Goal: Task Accomplishment & Management: Use online tool/utility

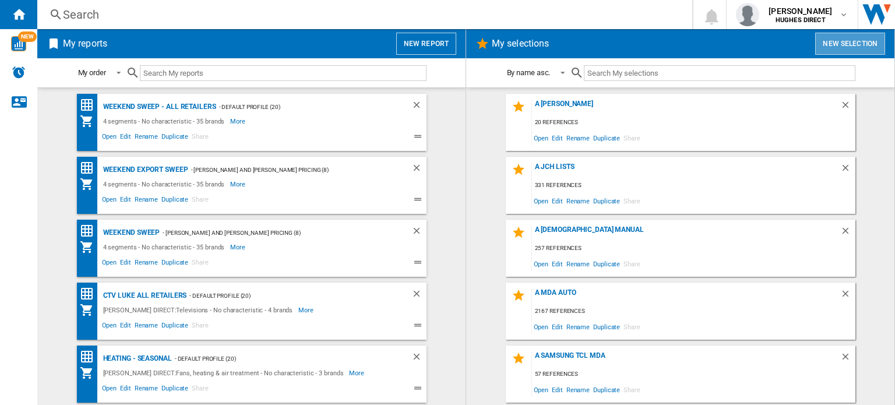
click at [838, 40] on button "New selection" at bounding box center [850, 44] width 70 height 22
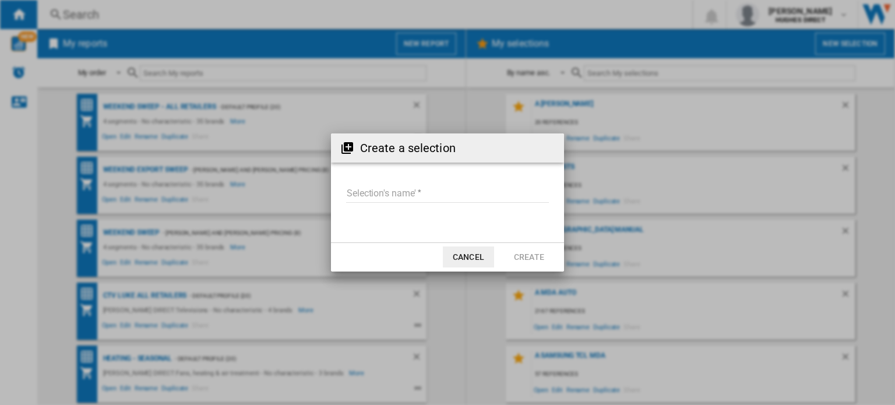
click at [364, 196] on input "Selection's name'" at bounding box center [447, 193] width 203 height 17
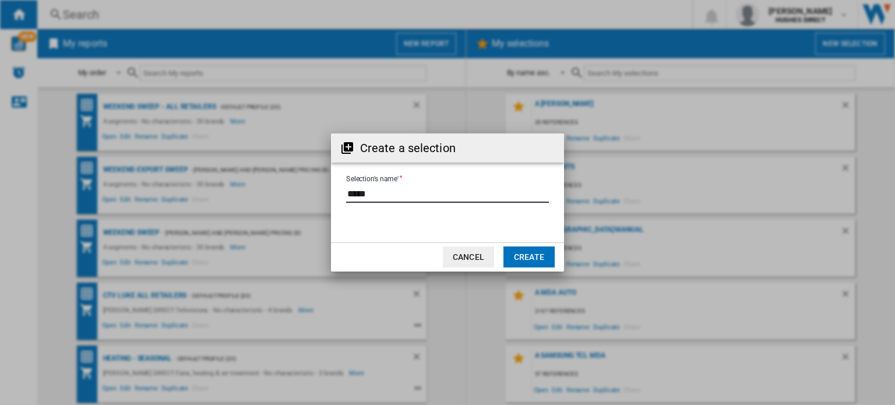
type input "*****"
click at [516, 258] on button "Create" at bounding box center [528, 256] width 51 height 21
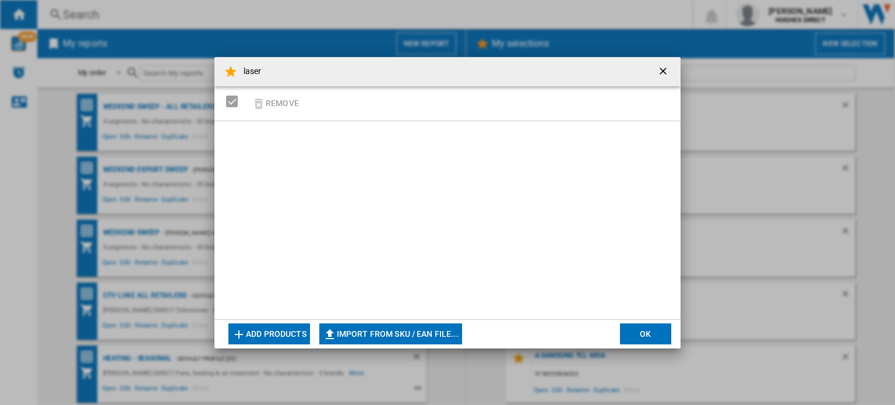
click at [374, 339] on button "Import from SKU / EAN file..." at bounding box center [390, 333] width 143 height 21
type input "**********"
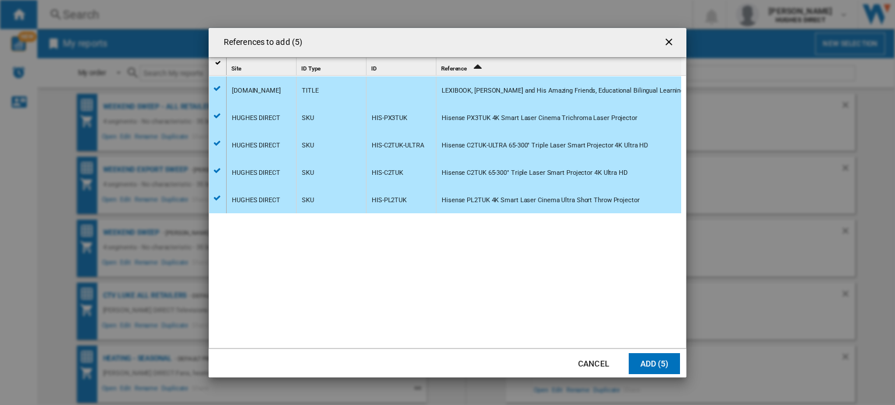
click at [667, 361] on button "Add (5)" at bounding box center [654, 363] width 51 height 21
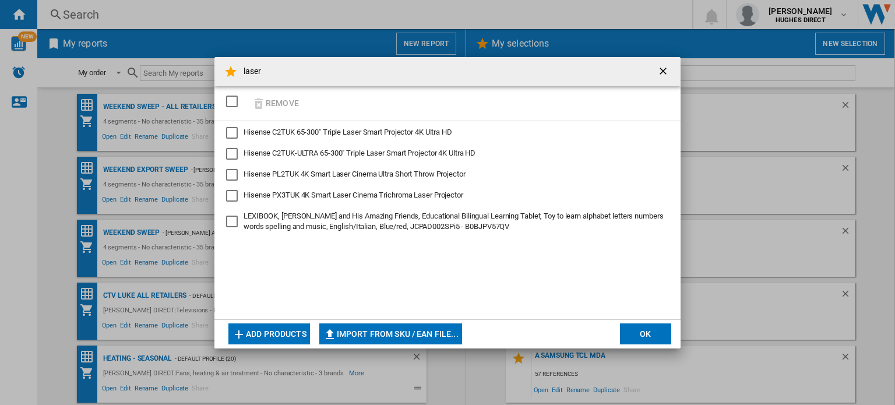
click at [643, 330] on button "OK" at bounding box center [645, 333] width 51 height 21
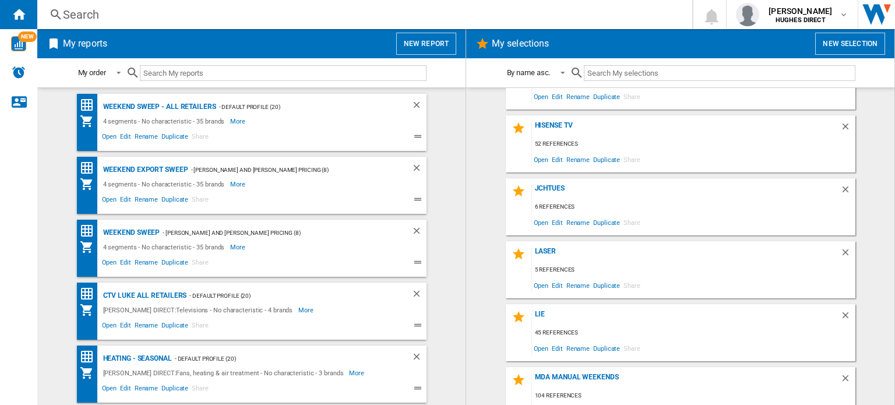
scroll to position [524, 0]
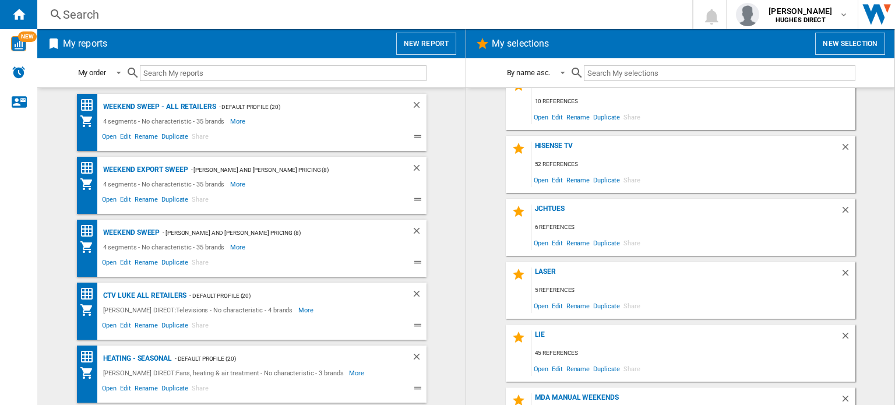
click at [538, 265] on div "laser 5 references Open Edit Rename Duplicate Share" at bounding box center [681, 290] width 350 height 57
click at [544, 274] on div "laser" at bounding box center [686, 275] width 308 height 16
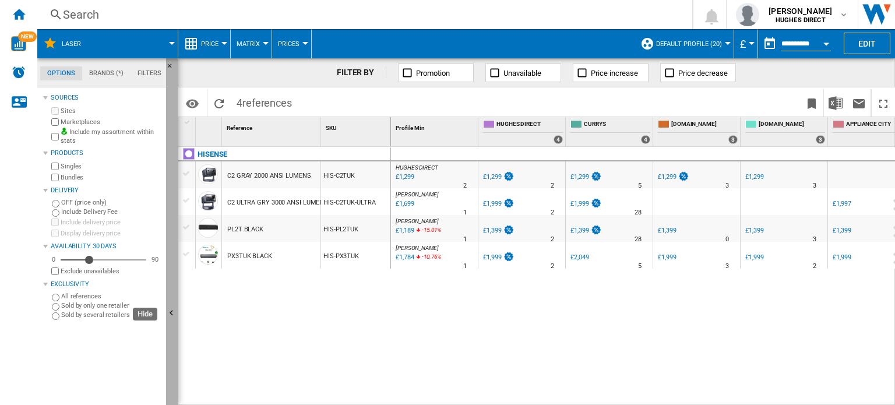
click at [170, 207] on button "Hide" at bounding box center [172, 313] width 12 height 511
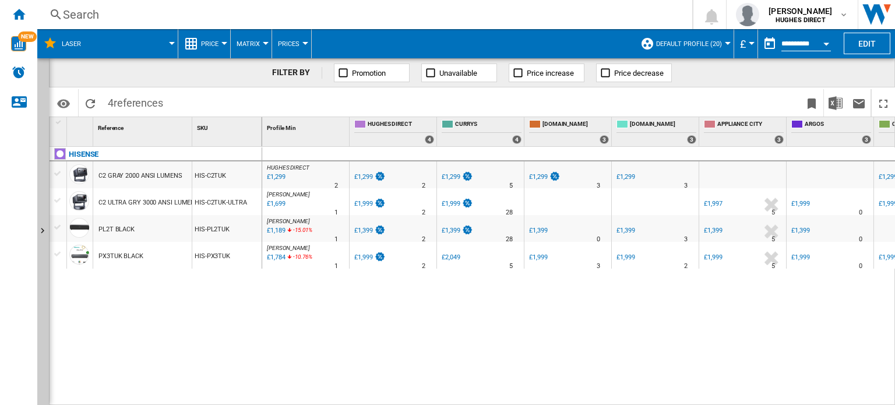
click at [248, 38] on button "Matrix" at bounding box center [251, 43] width 29 height 29
click at [255, 102] on span "Ranking" at bounding box center [254, 100] width 31 height 10
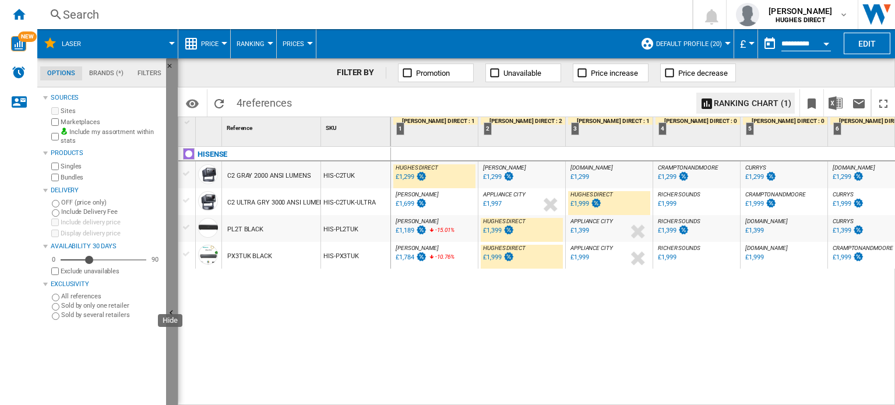
click at [170, 179] on button "Hide" at bounding box center [172, 313] width 12 height 511
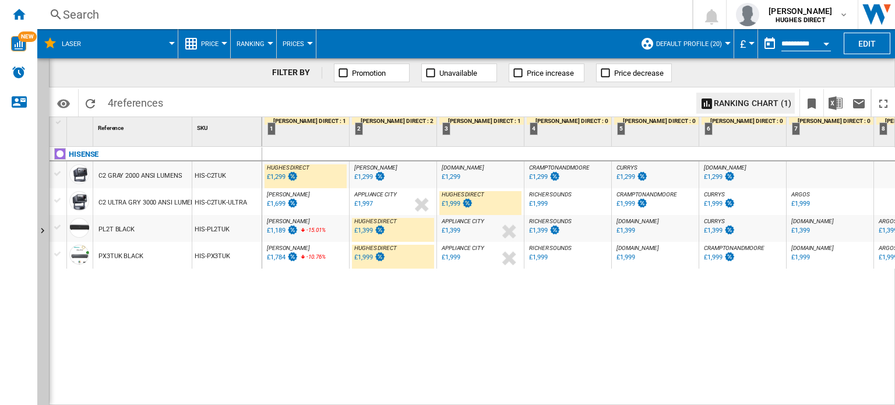
click at [117, 19] on div "Search" at bounding box center [362, 14] width 599 height 16
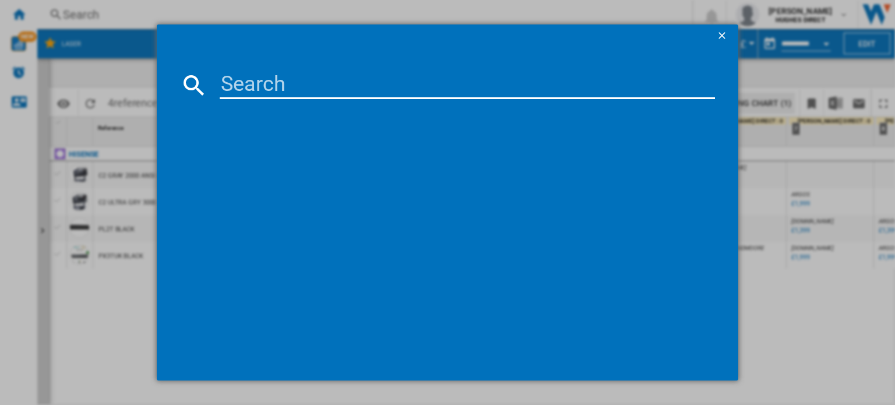
click at [269, 84] on input at bounding box center [467, 85] width 495 height 28
type input "hisense m2tuk pro"
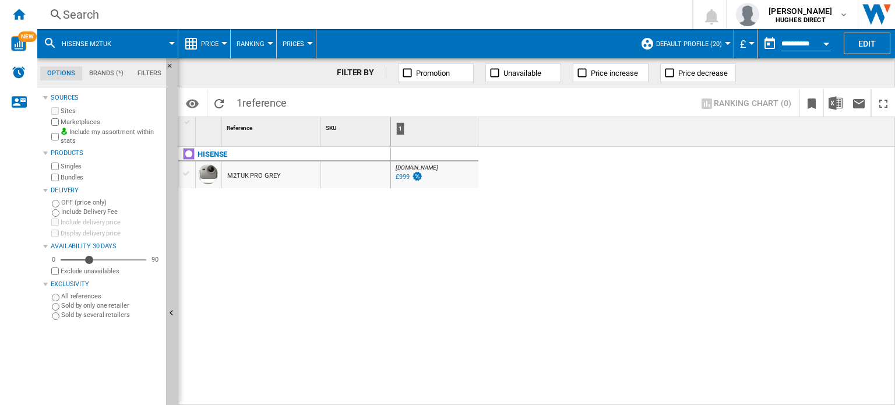
click at [112, 17] on div "Search" at bounding box center [362, 14] width 599 height 16
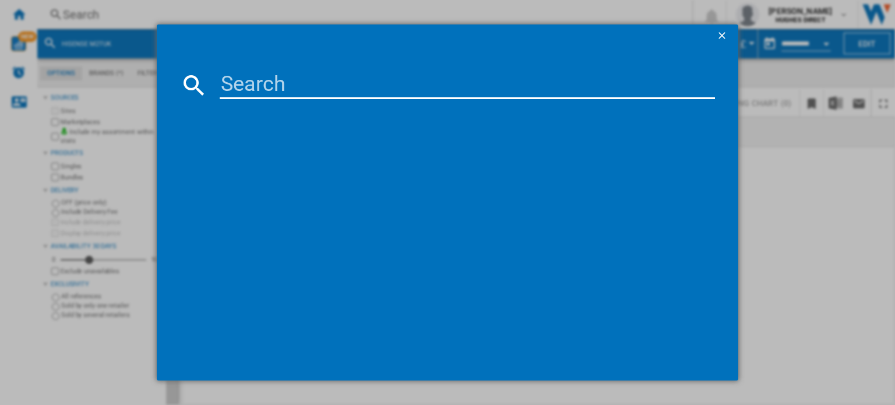
click at [228, 83] on input at bounding box center [467, 85] width 495 height 28
type input "HIS-75U8NQTUK"
